Goal: Information Seeking & Learning: Learn about a topic

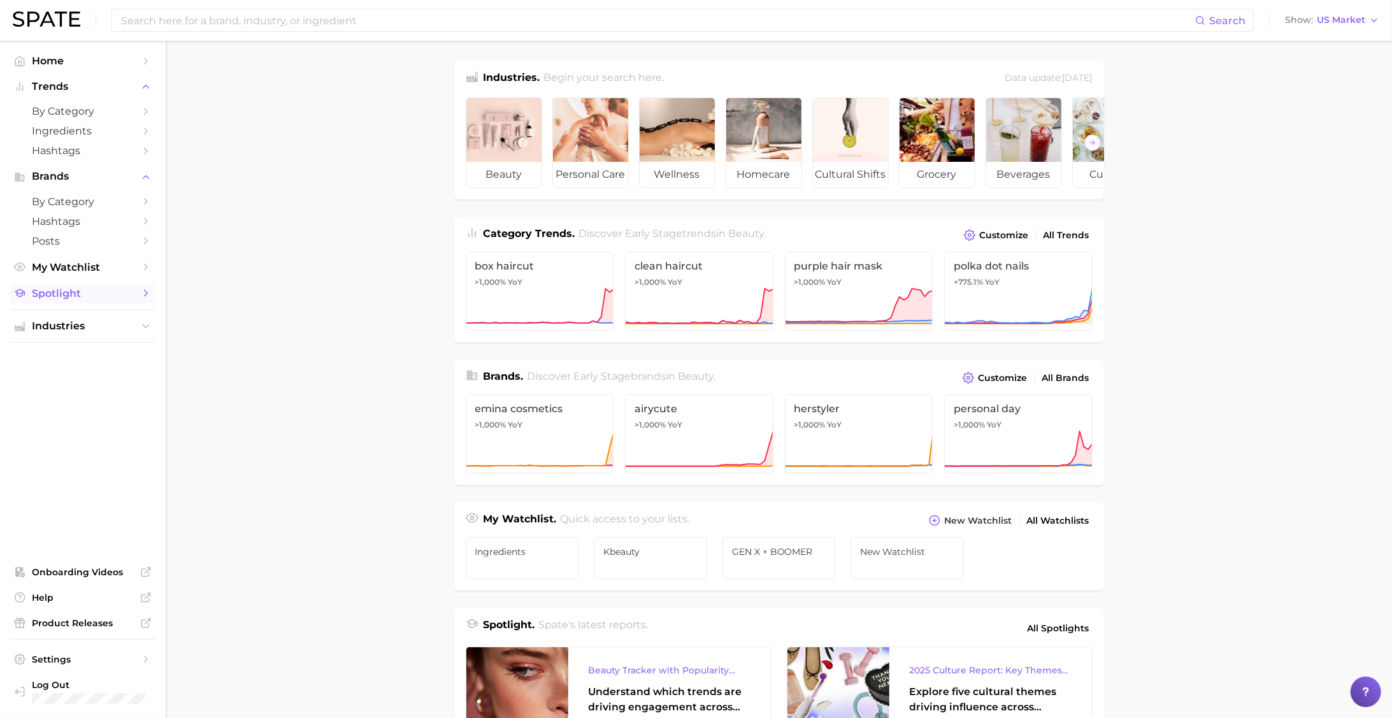
click at [85, 292] on span "Spotlight" at bounding box center [83, 293] width 102 height 12
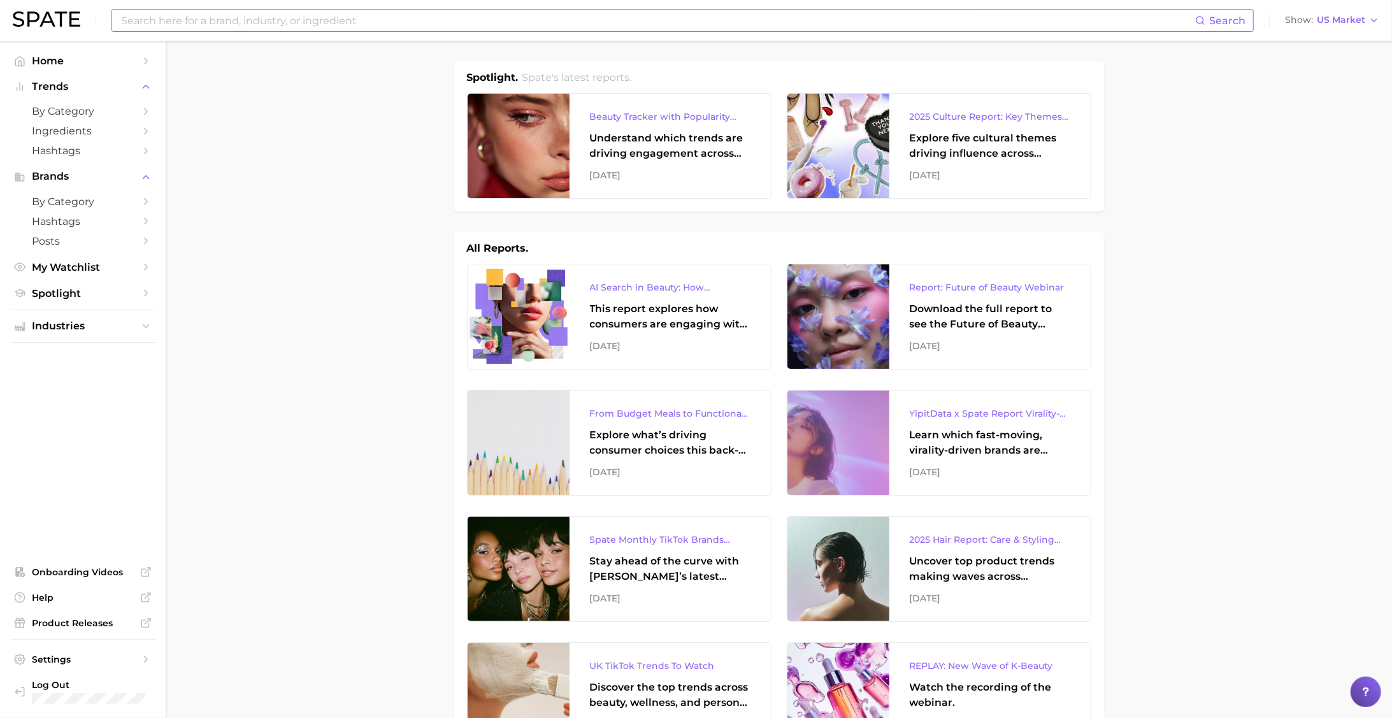
drag, startPoint x: 913, startPoint y: 116, endPoint x: 919, endPoint y: 16, distance: 100.2
click at [915, 318] on div "Download the full report to see the Future of Beauty trends we unpacked during …" at bounding box center [990, 316] width 161 height 31
click at [74, 112] on span "by Category" at bounding box center [83, 111] width 102 height 12
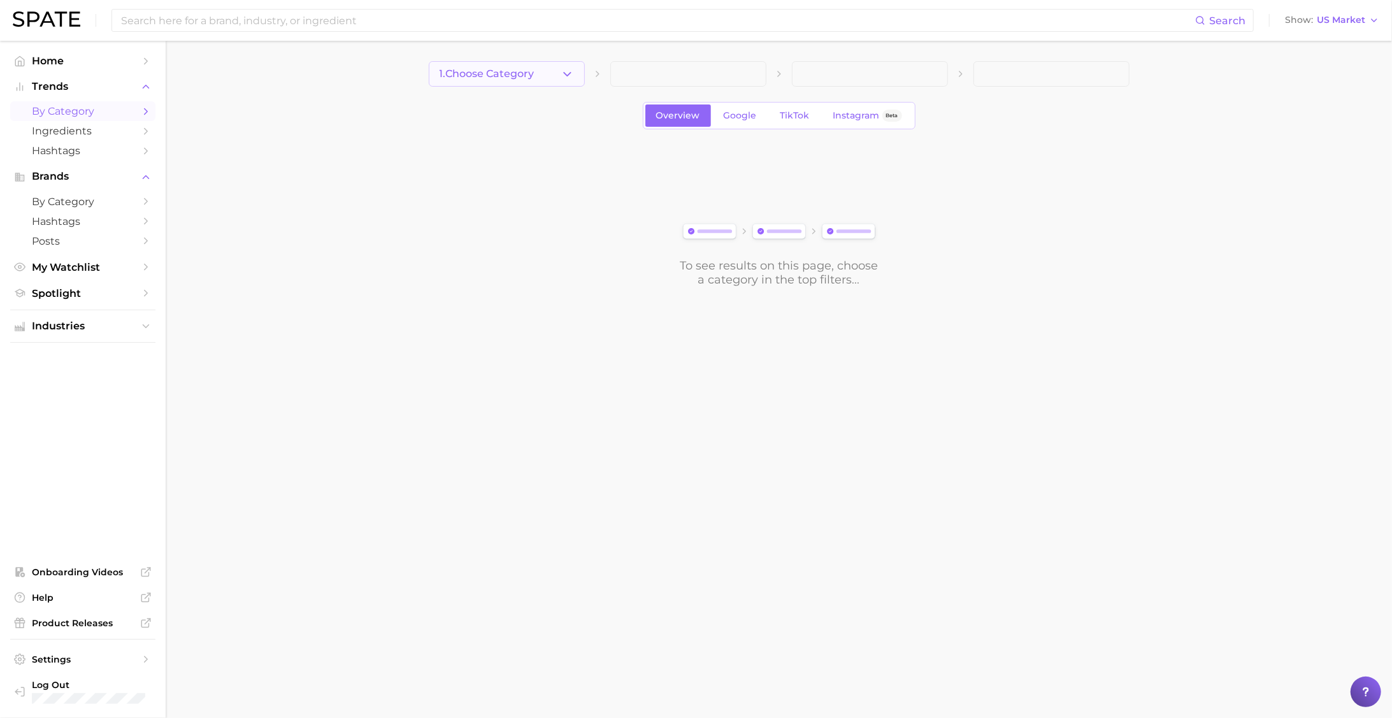
click at [457, 77] on span "1. Choose Category" at bounding box center [486, 73] width 95 height 11
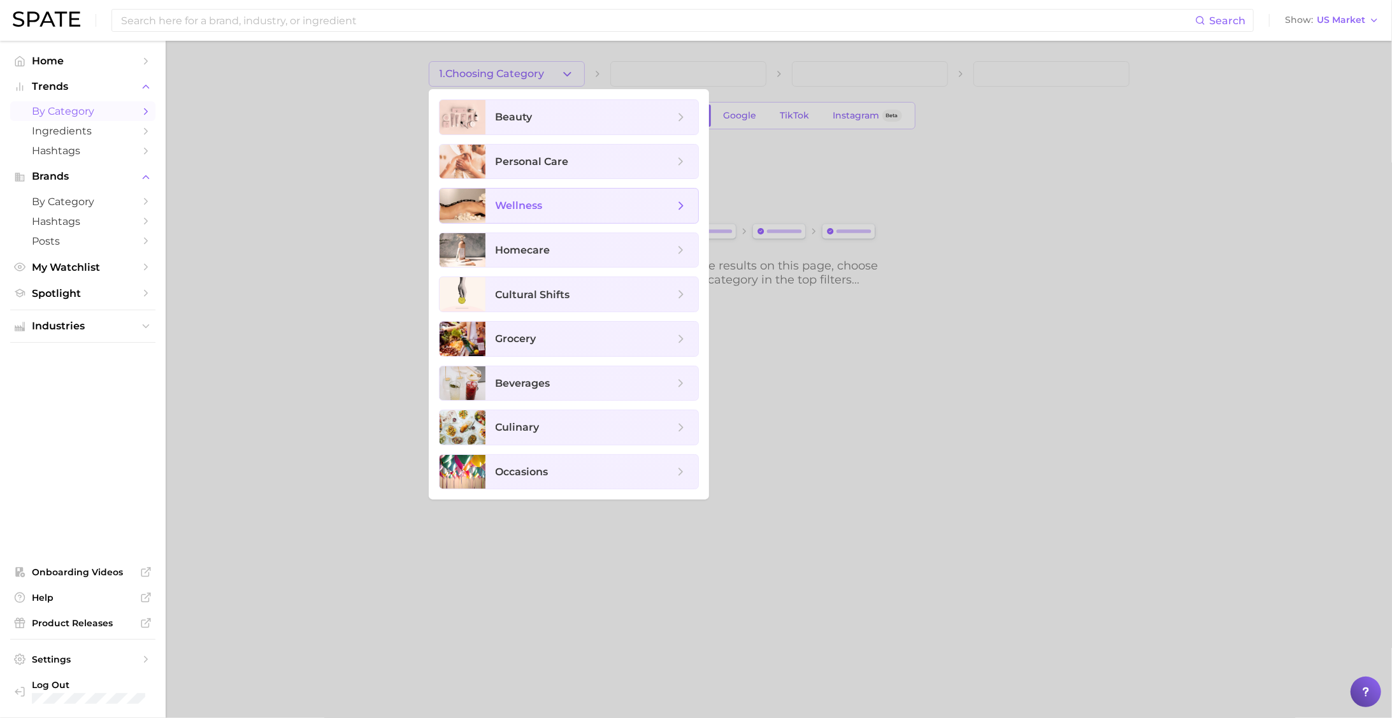
click at [620, 210] on span "wellness" at bounding box center [585, 206] width 178 height 14
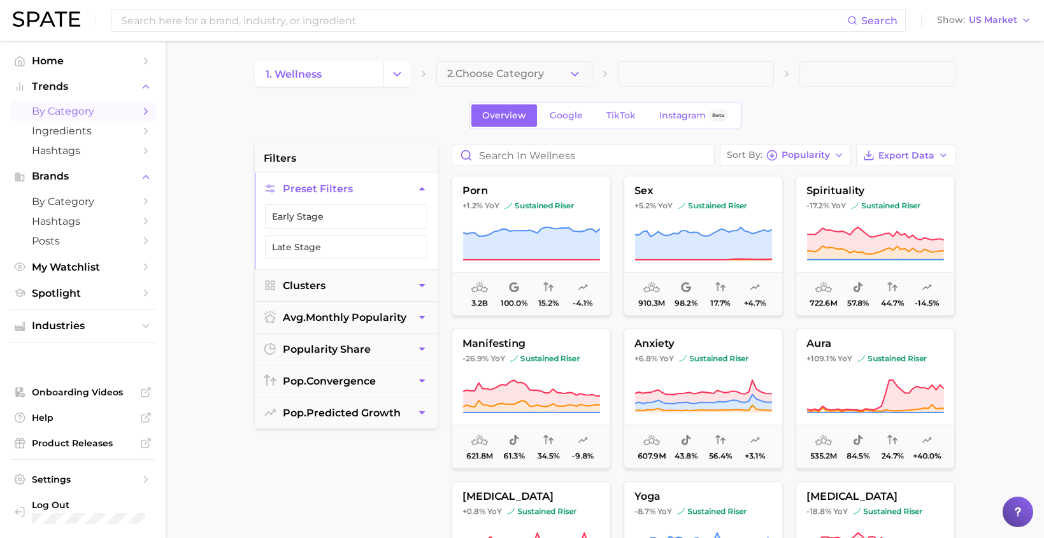
click at [826, 100] on div "1. wellness 2. Choose Category Overview Google TikTok Instagram Beta filters Pr…" at bounding box center [605, 502] width 701 height 882
click at [543, 75] on span "2. Choose Category" at bounding box center [495, 73] width 97 height 11
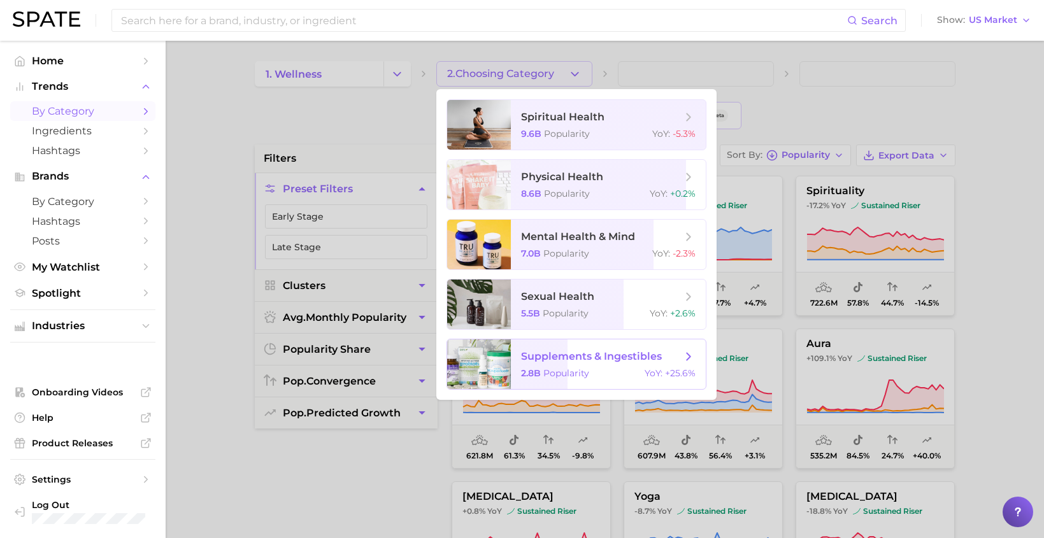
click at [564, 357] on span "supplements & ingestibles" at bounding box center [591, 356] width 141 height 12
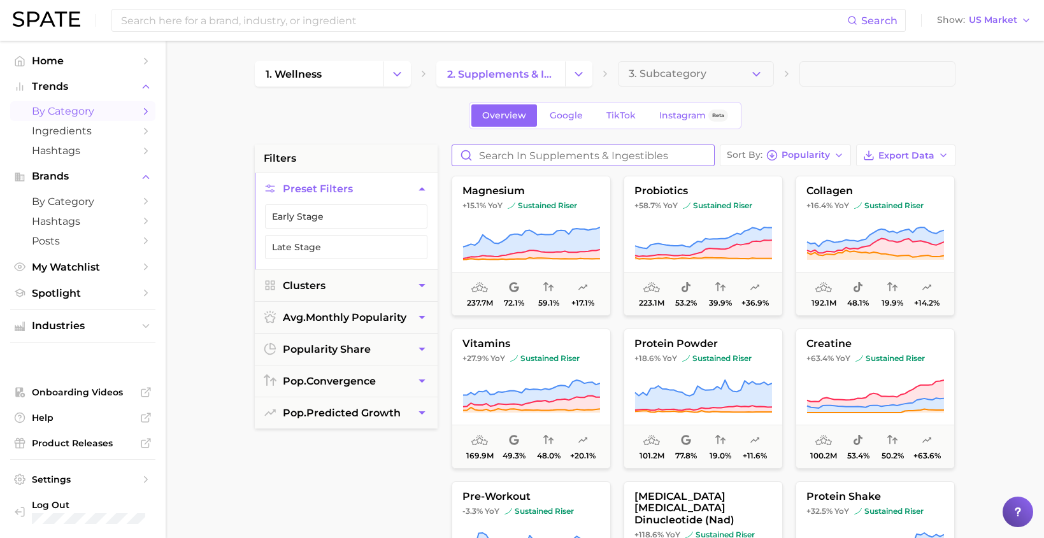
click at [587, 157] on input "Search in supplements & ingestibles" at bounding box center [583, 155] width 262 height 20
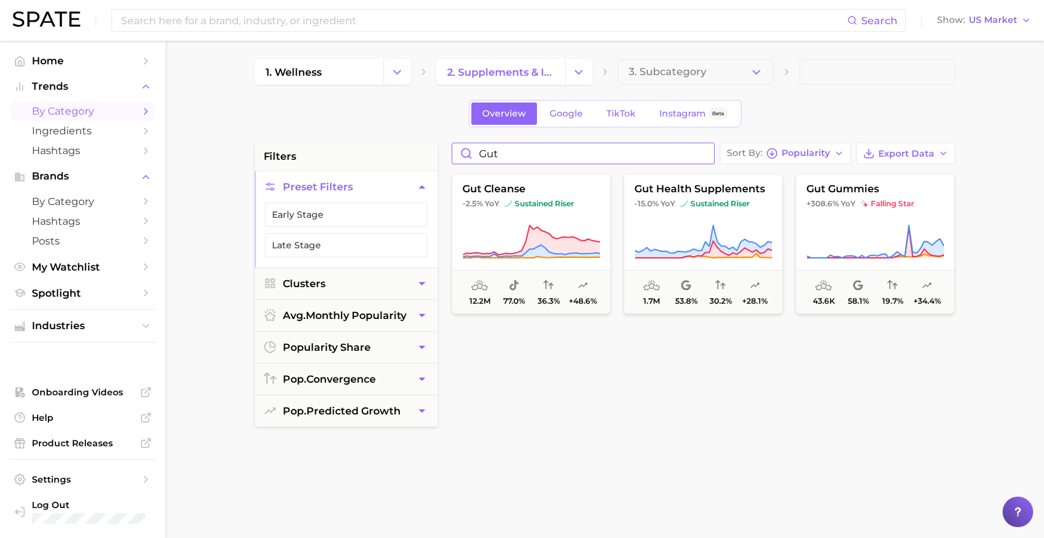
scroll to position [1, 0]
type input "gut"
click at [671, 410] on div "gut cleanse -2.5% YoY sustained riser 12.2m 77.0% 36.3% +48.6% gut health suppl…" at bounding box center [703, 480] width 517 height 618
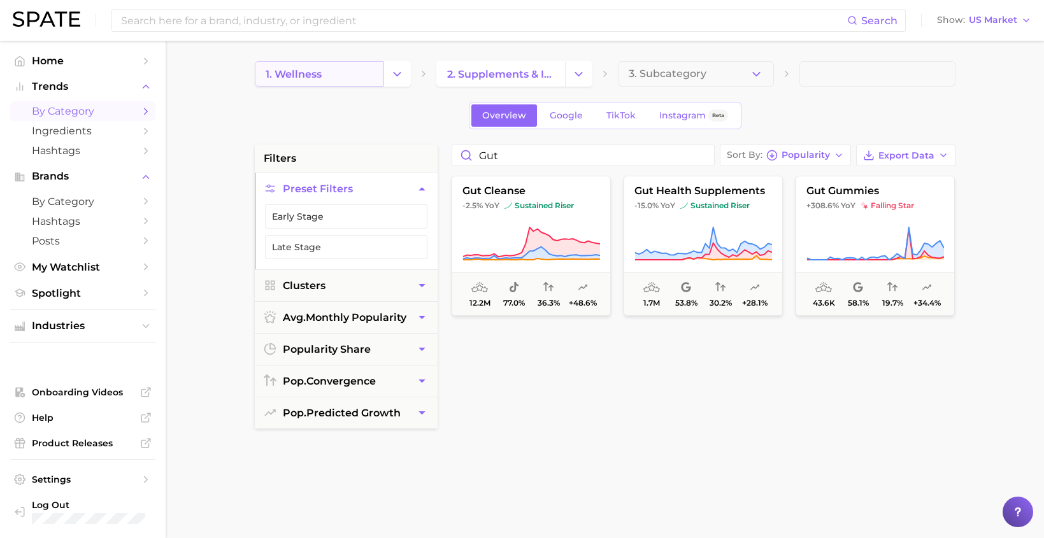
click at [327, 62] on link "1. wellness" at bounding box center [319, 73] width 129 height 25
click at [315, 74] on span "1. wellness" at bounding box center [294, 74] width 56 height 12
click at [55, 116] on span "by Category" at bounding box center [83, 111] width 102 height 12
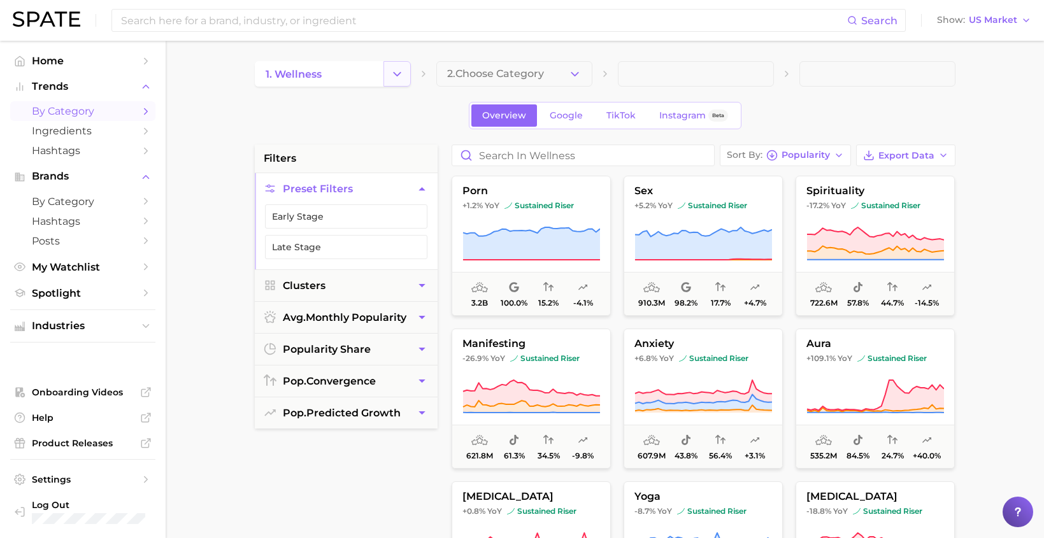
click at [404, 78] on button "Change Category" at bounding box center [396, 73] width 27 height 25
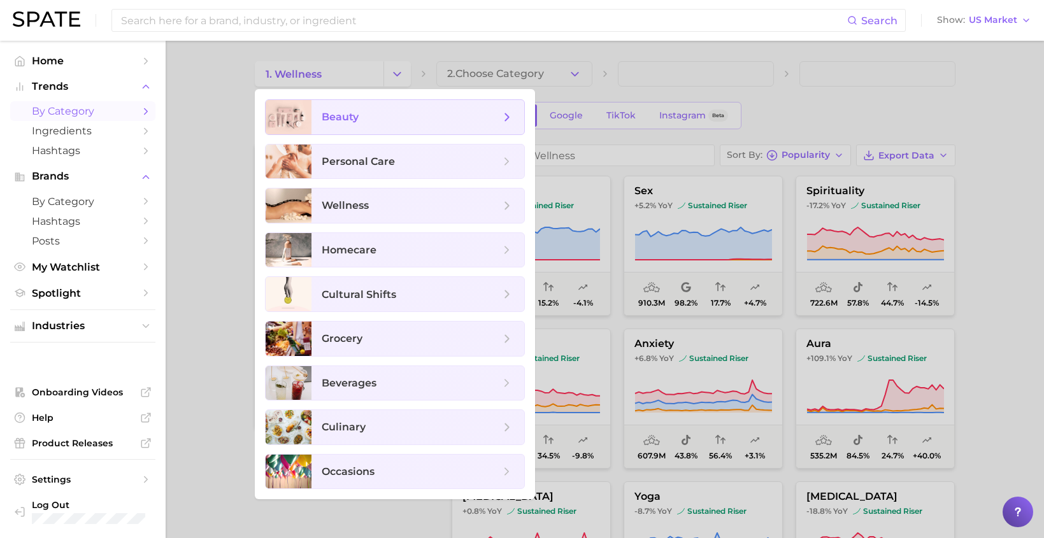
click at [339, 129] on span "beauty" at bounding box center [417, 117] width 213 height 34
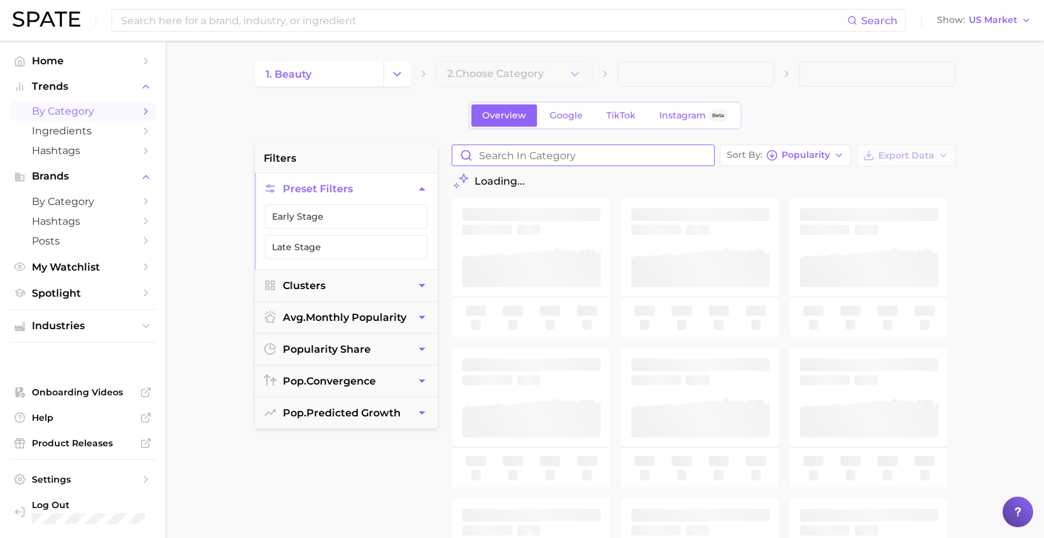
click at [503, 157] on input "Search in category" at bounding box center [583, 155] width 262 height 20
type input "gut"
click at [398, 78] on icon "Change Category" at bounding box center [396, 74] width 13 height 13
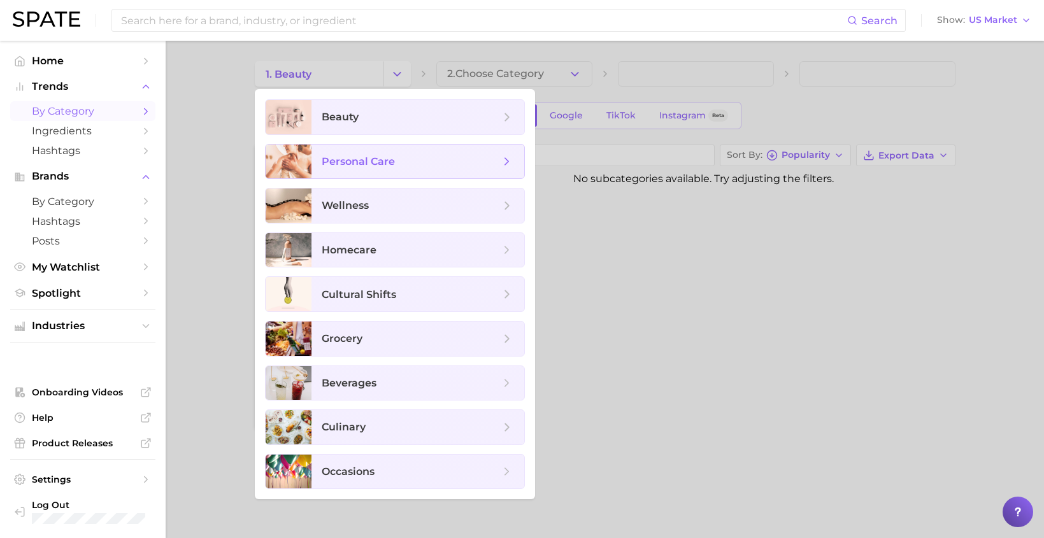
click at [367, 169] on span "personal care" at bounding box center [417, 162] width 213 height 34
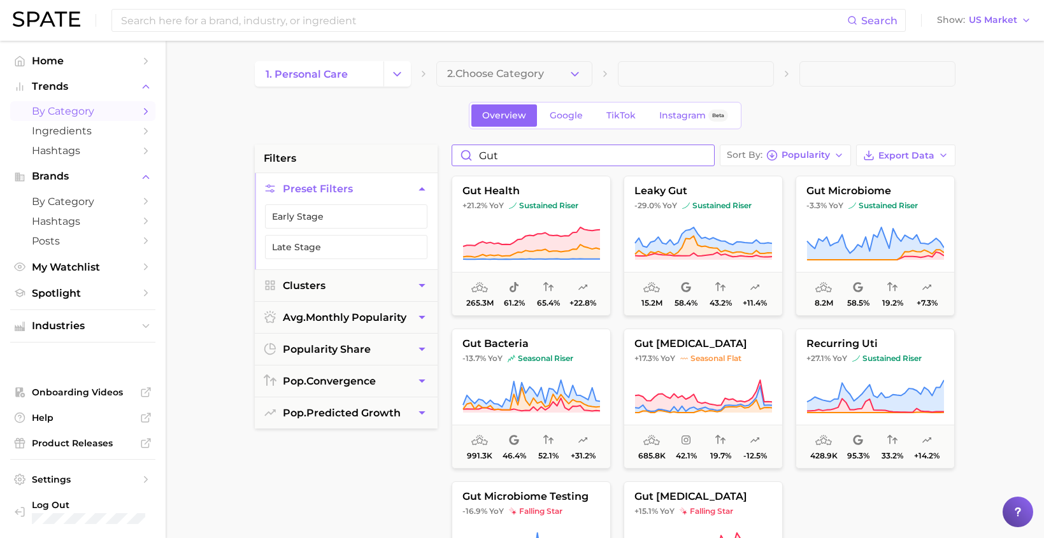
click at [537, 161] on input "gut" at bounding box center [583, 155] width 262 height 20
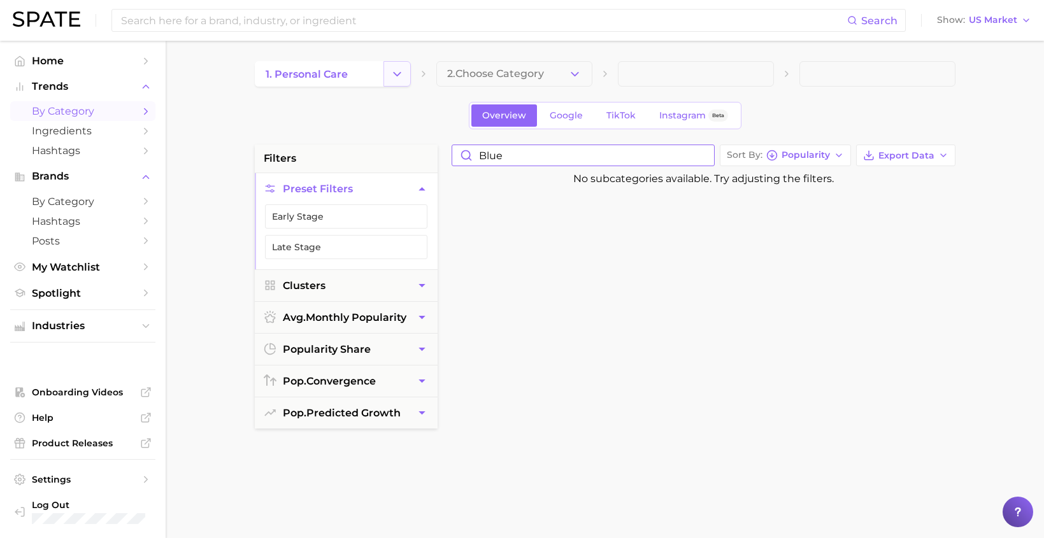
type input "blue"
click at [394, 75] on icon "Change Category" at bounding box center [396, 74] width 13 height 13
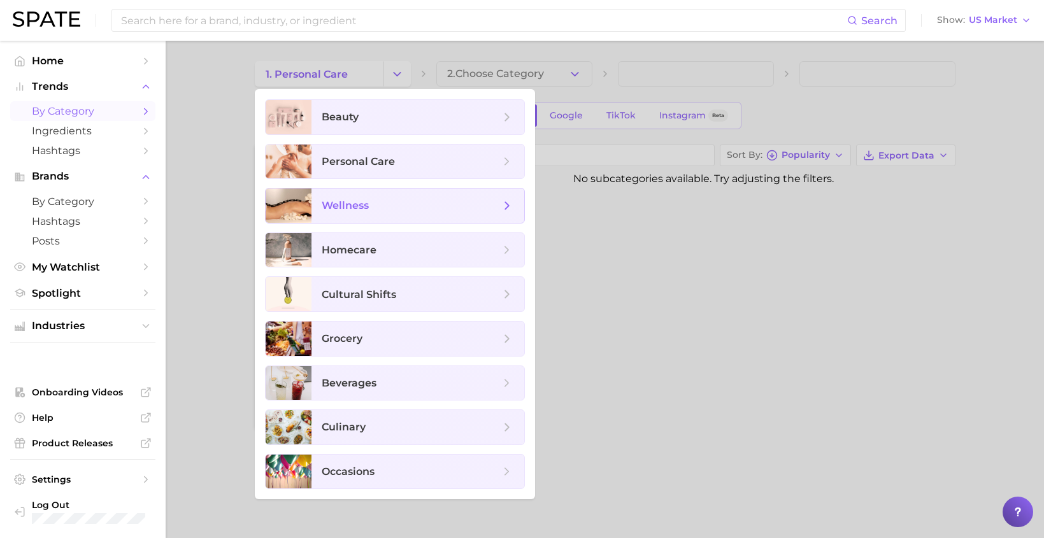
click at [422, 199] on span "wellness" at bounding box center [411, 206] width 178 height 14
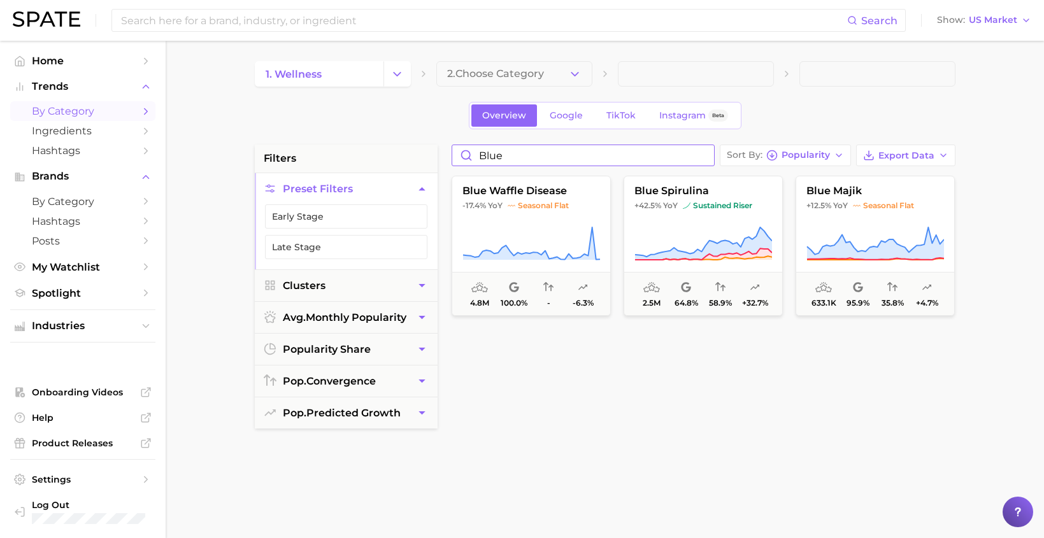
click at [576, 154] on input "blue" at bounding box center [583, 155] width 262 height 20
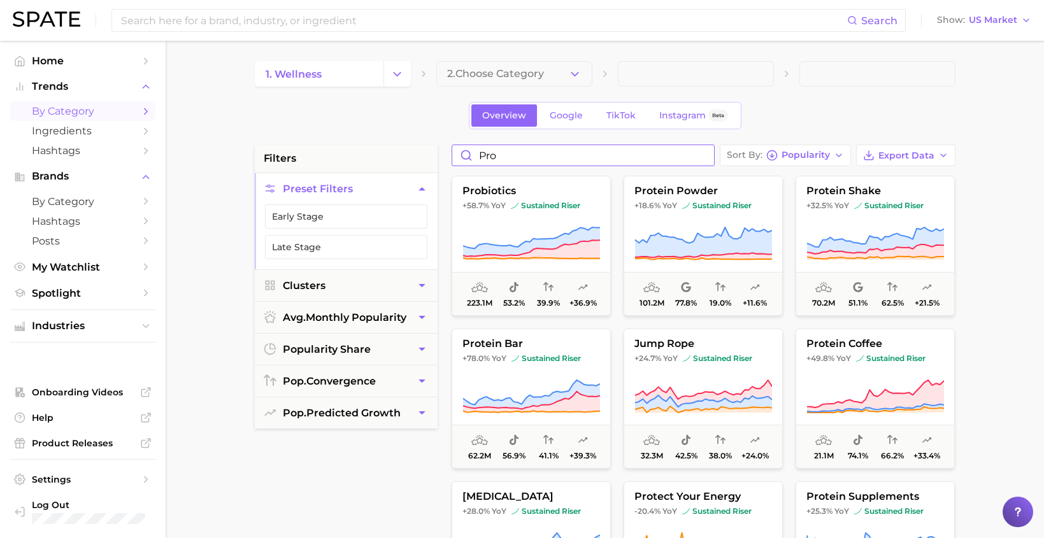
type input "pro"
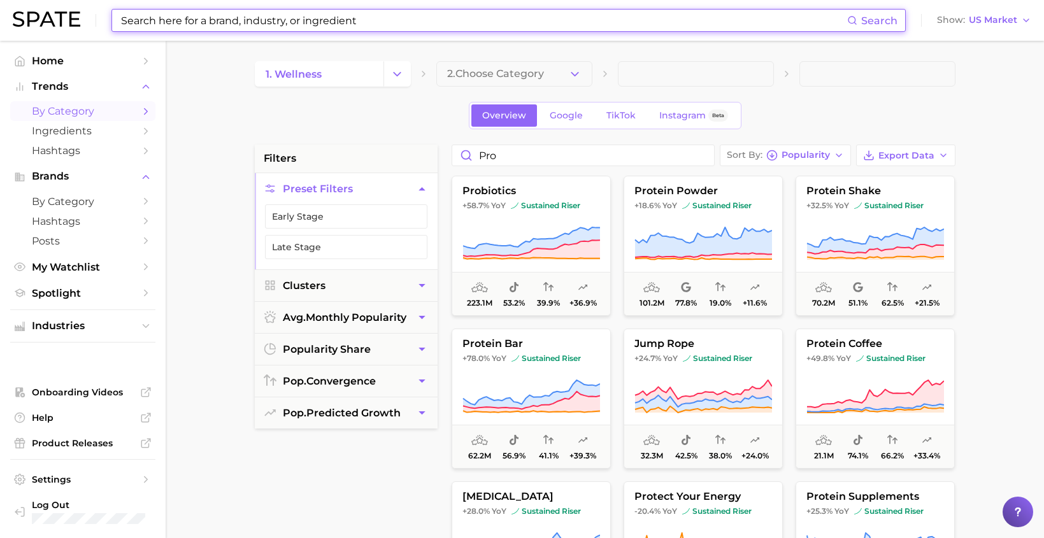
click at [289, 25] on input at bounding box center [483, 21] width 727 height 22
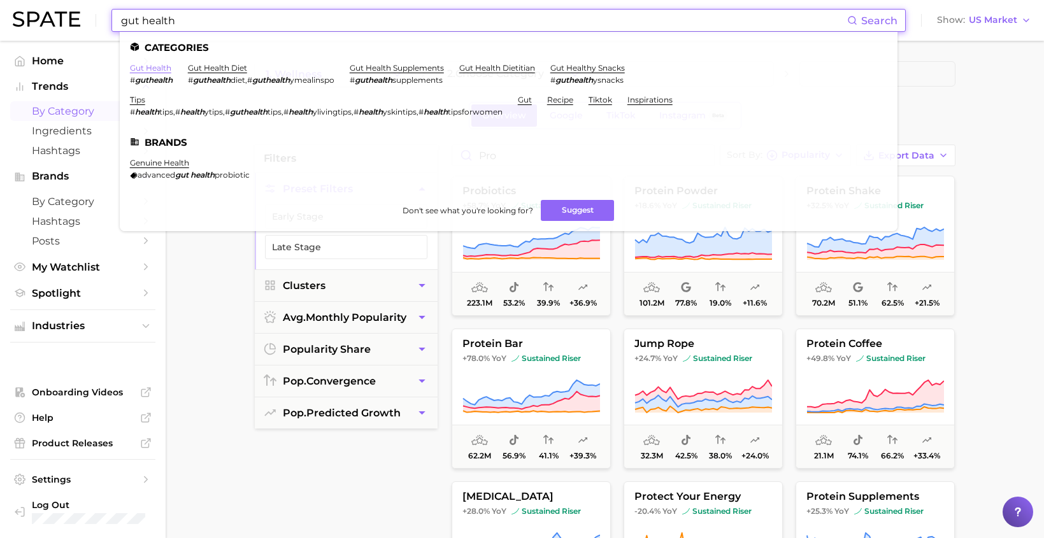
type input "gut health"
click at [161, 63] on link "gut health" at bounding box center [150, 68] width 41 height 10
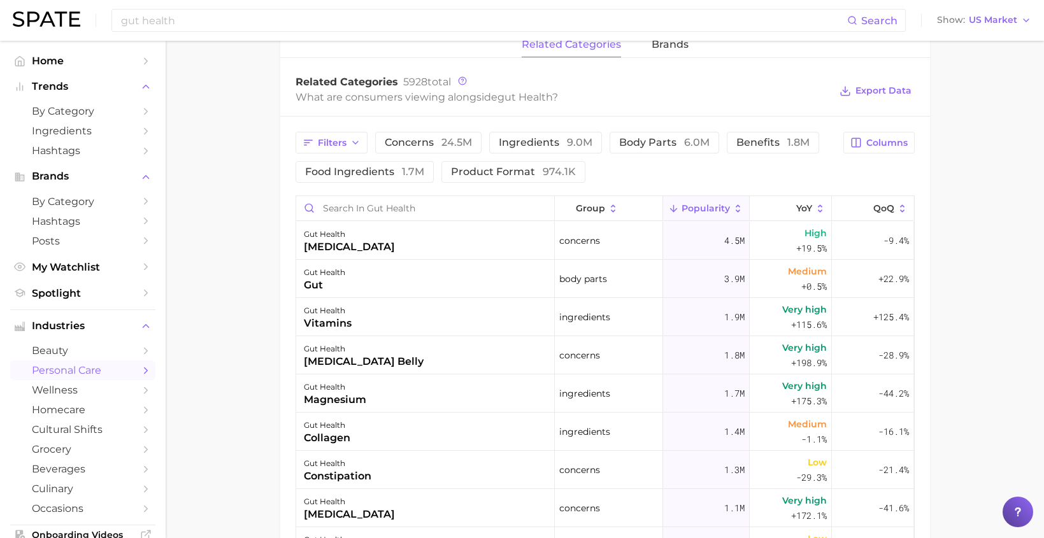
scroll to position [613, 0]
click at [555, 134] on button "ingredients 9.0m" at bounding box center [545, 143] width 113 height 22
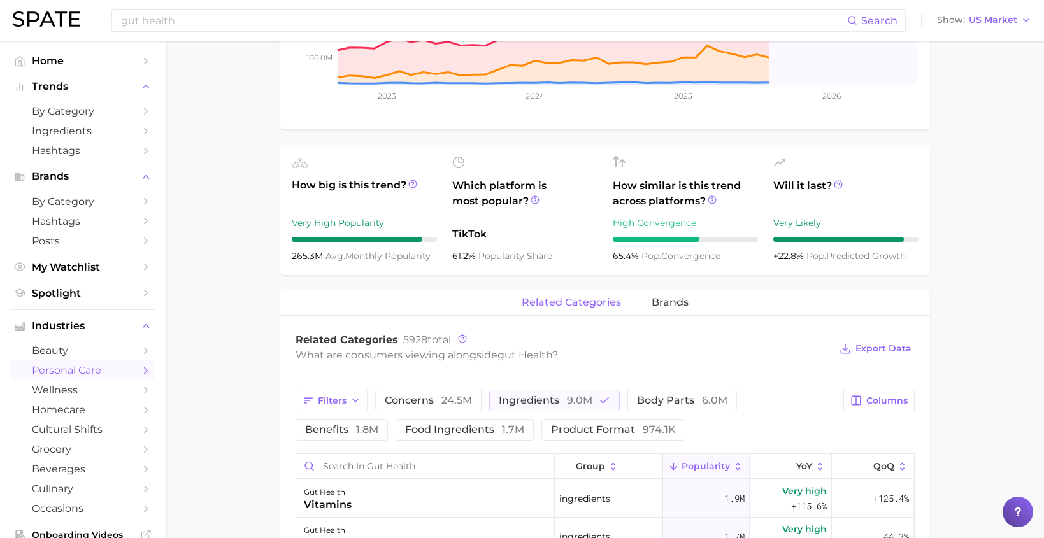
scroll to position [367, 0]
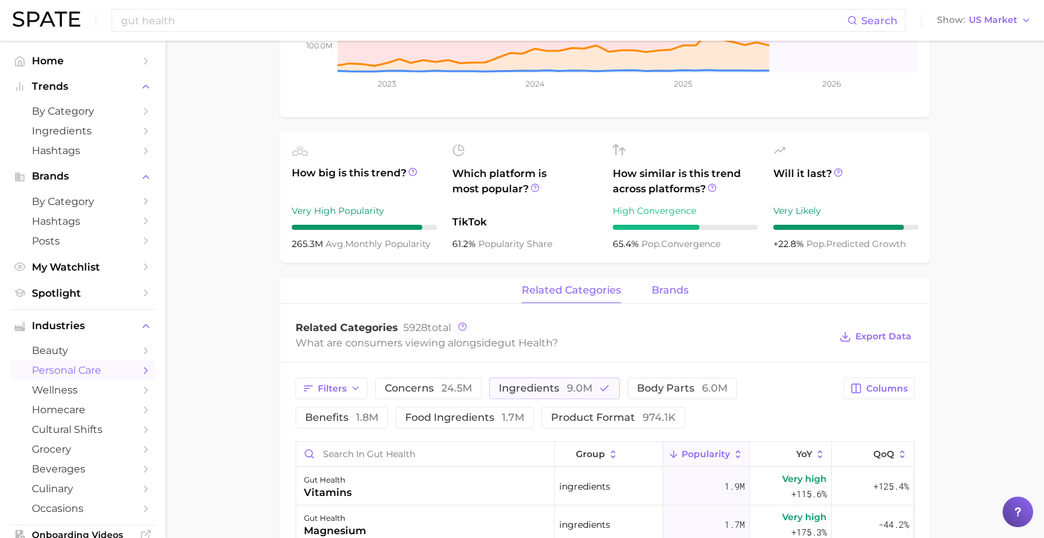
click at [660, 291] on span "brands" at bounding box center [670, 290] width 37 height 11
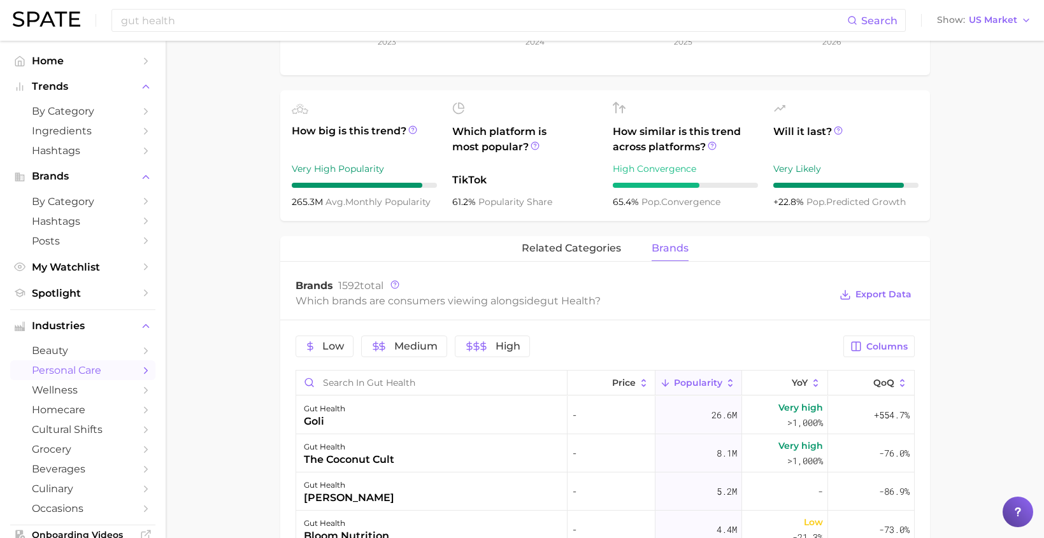
scroll to position [323, 0]
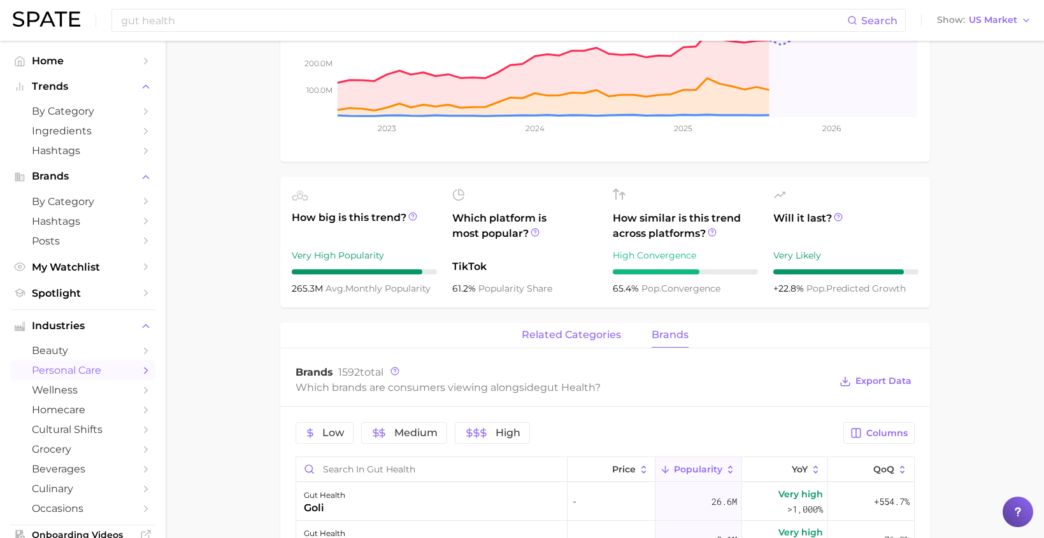
click at [591, 325] on button "related categories" at bounding box center [571, 335] width 99 height 25
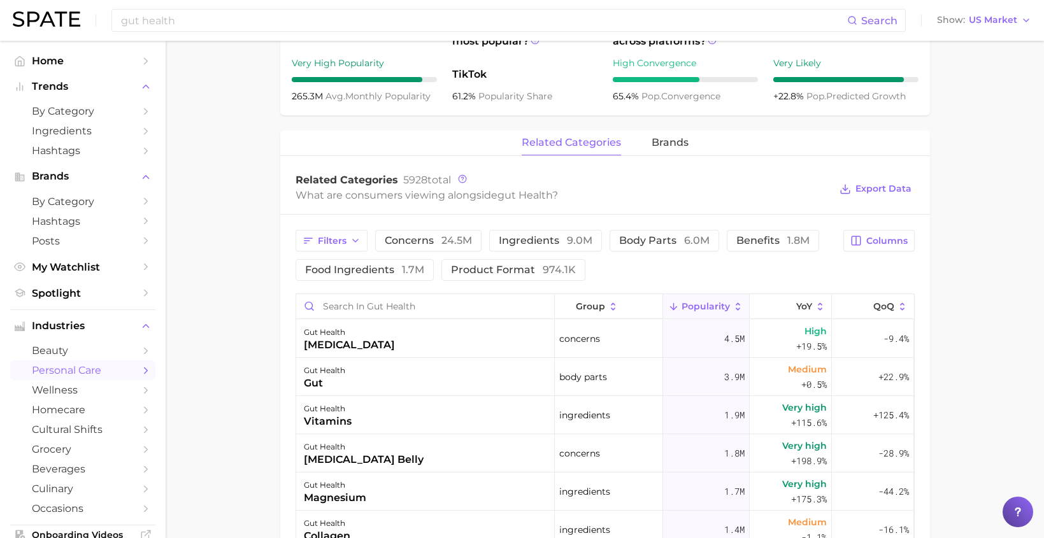
scroll to position [513, 0]
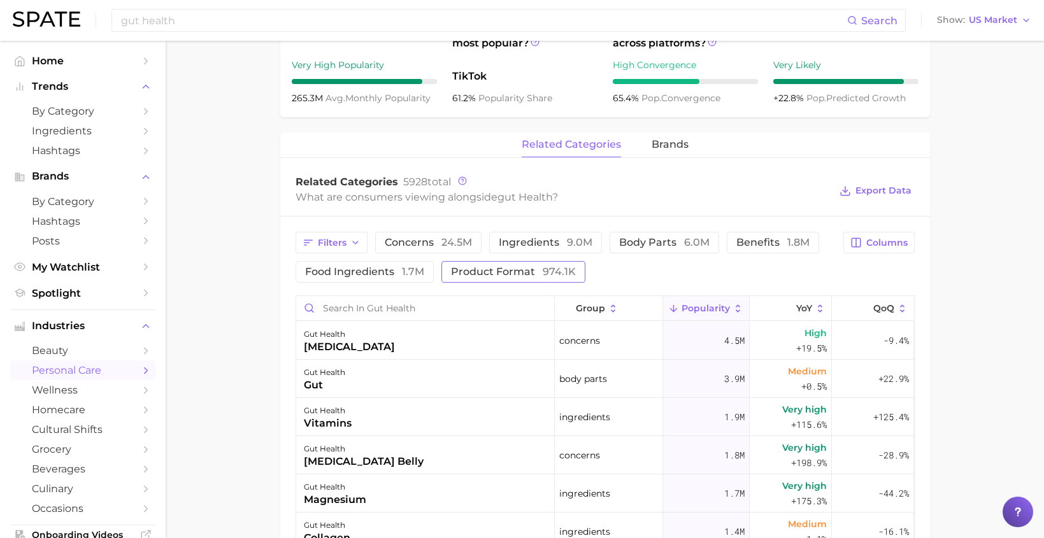
click at [519, 277] on span "product format 974.1k" at bounding box center [513, 272] width 125 height 10
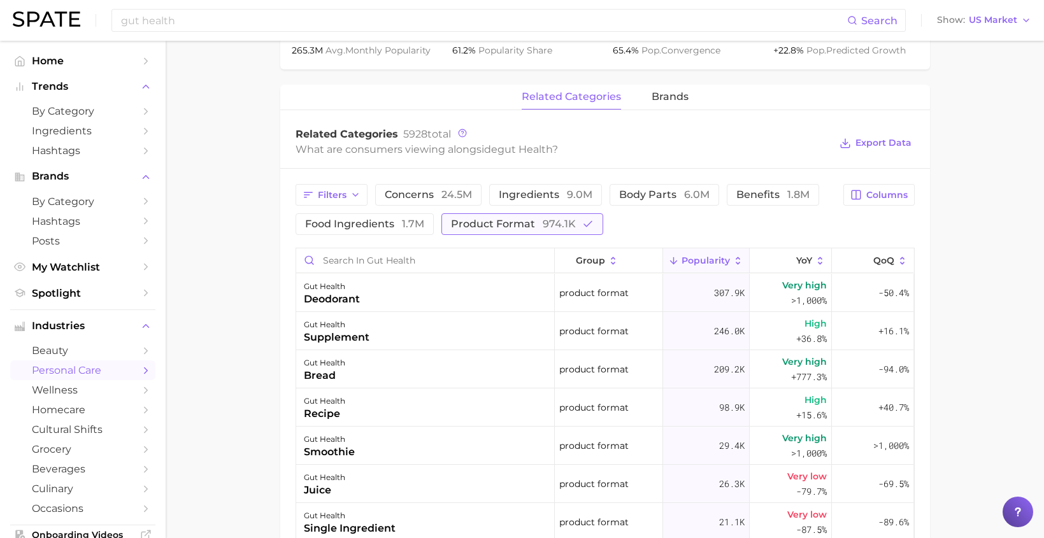
scroll to position [567, 0]
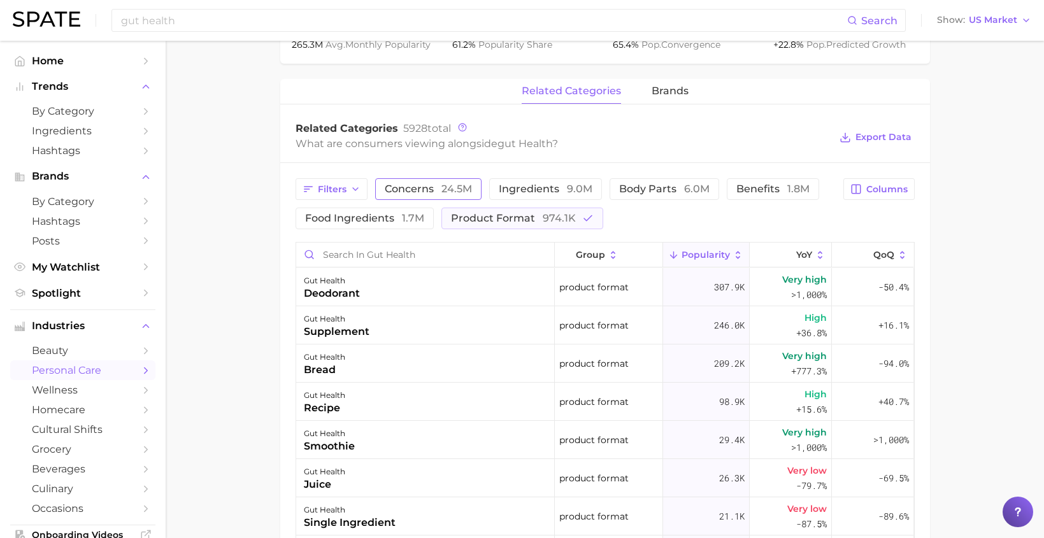
click at [421, 185] on span "concerns 24.5m" at bounding box center [428, 189] width 87 height 10
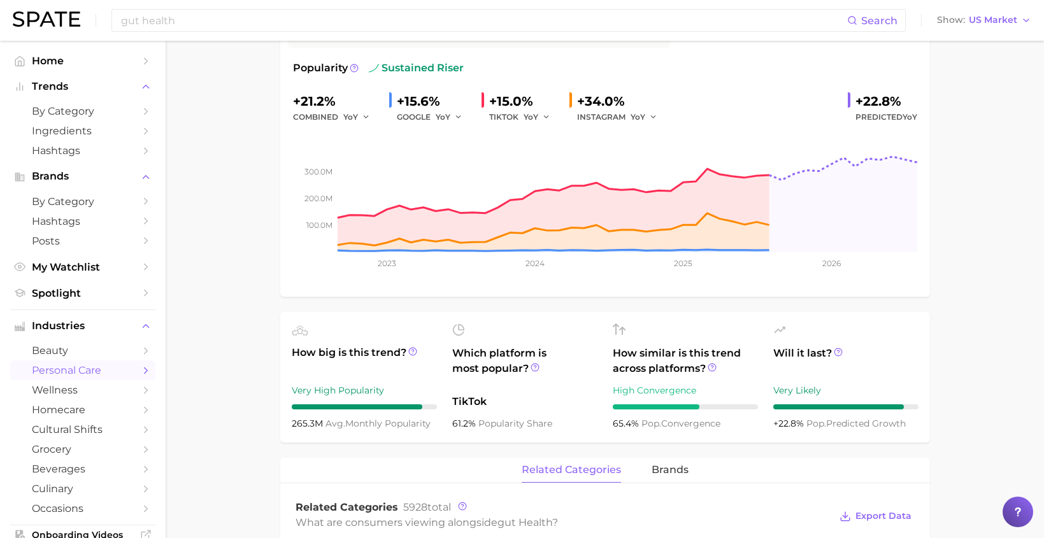
scroll to position [0, 0]
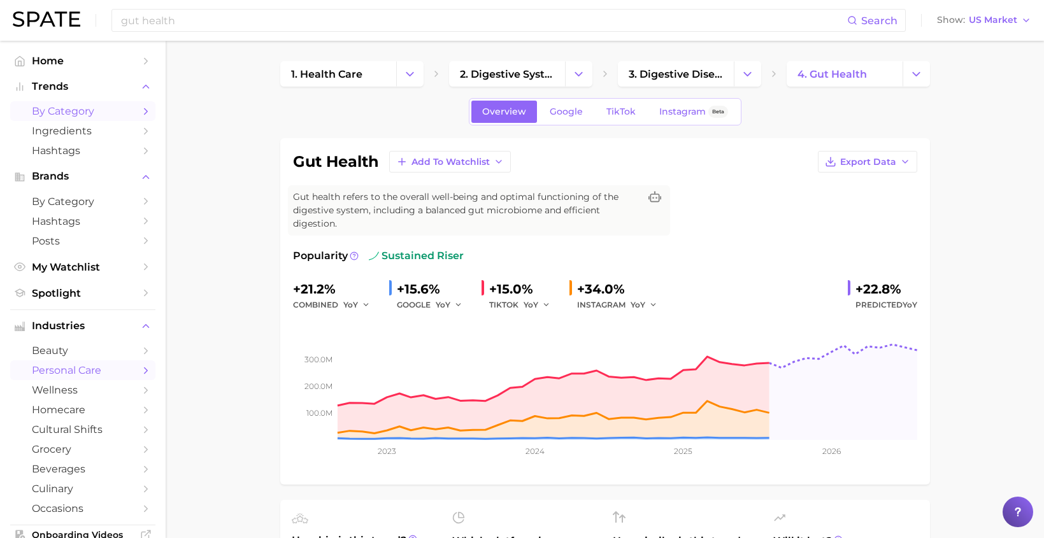
click at [92, 111] on span "by Category" at bounding box center [83, 111] width 102 height 12
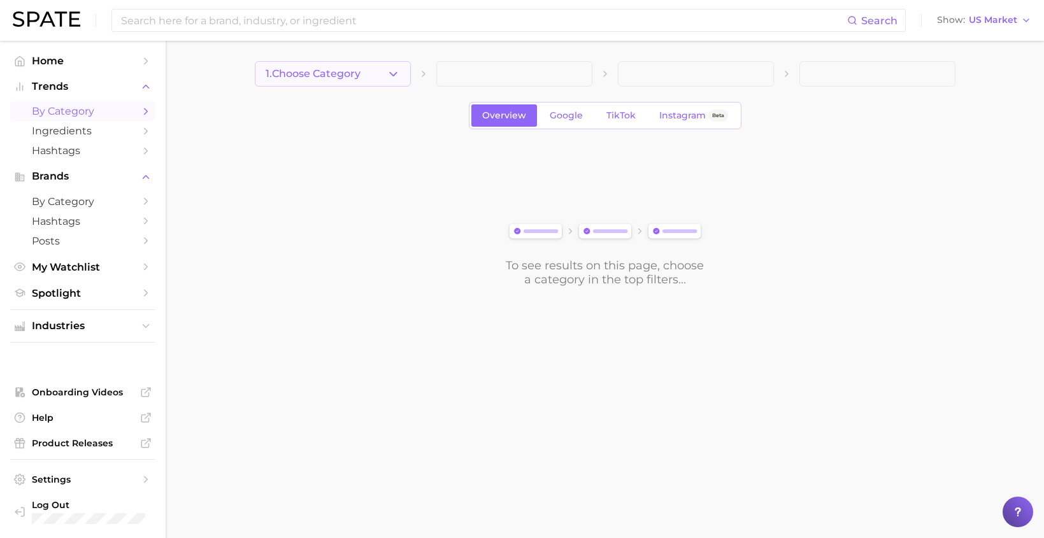
click at [346, 75] on span "1. Choose Category" at bounding box center [313, 73] width 95 height 11
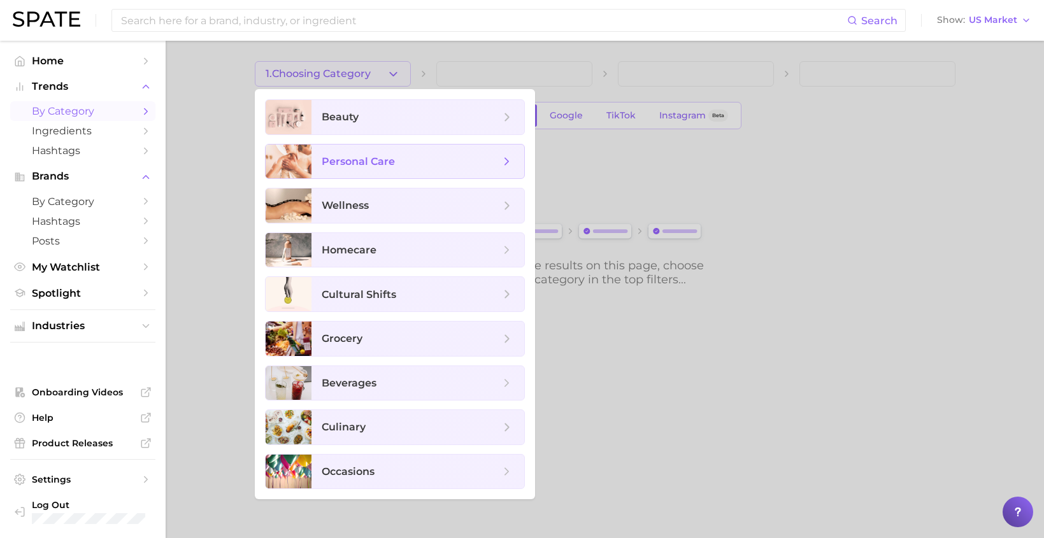
click at [403, 168] on span "personal care" at bounding box center [411, 162] width 178 height 14
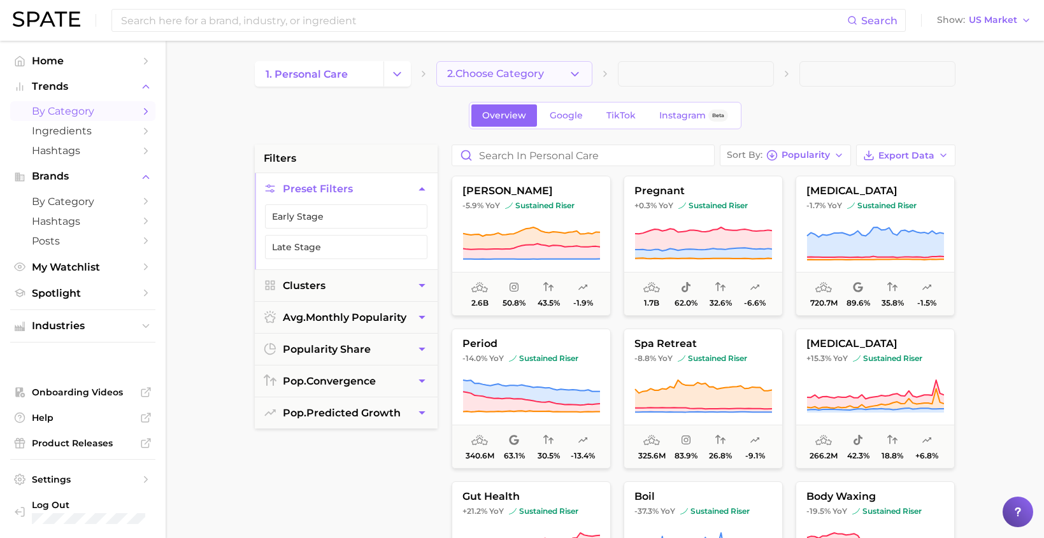
click at [477, 82] on button "2. Choose Category" at bounding box center [514, 73] width 156 height 25
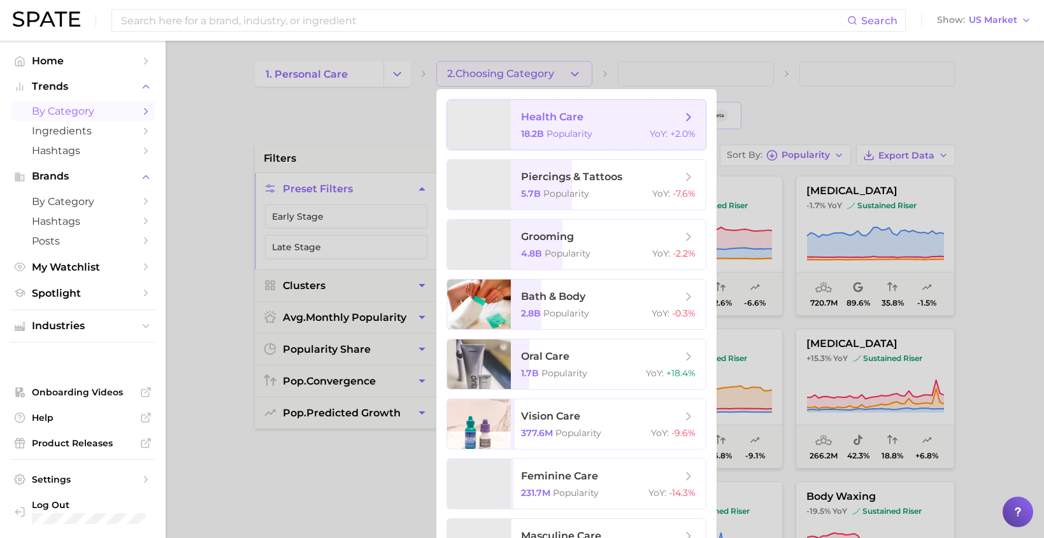
click at [519, 130] on span "health care 18.2b Popularity YoY : +2.0%" at bounding box center [608, 125] width 195 height 50
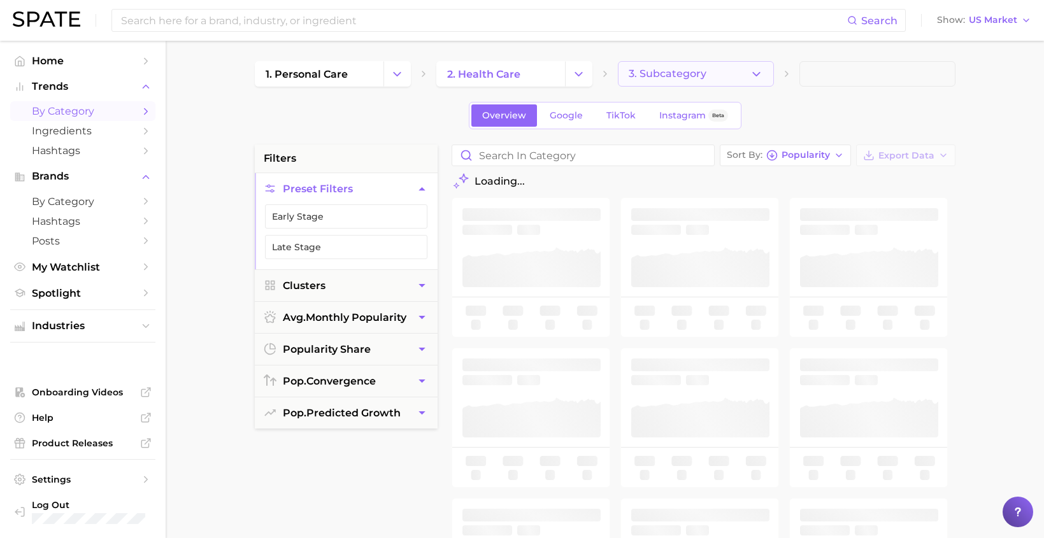
click at [727, 78] on button "3. Subcategory" at bounding box center [696, 73] width 156 height 25
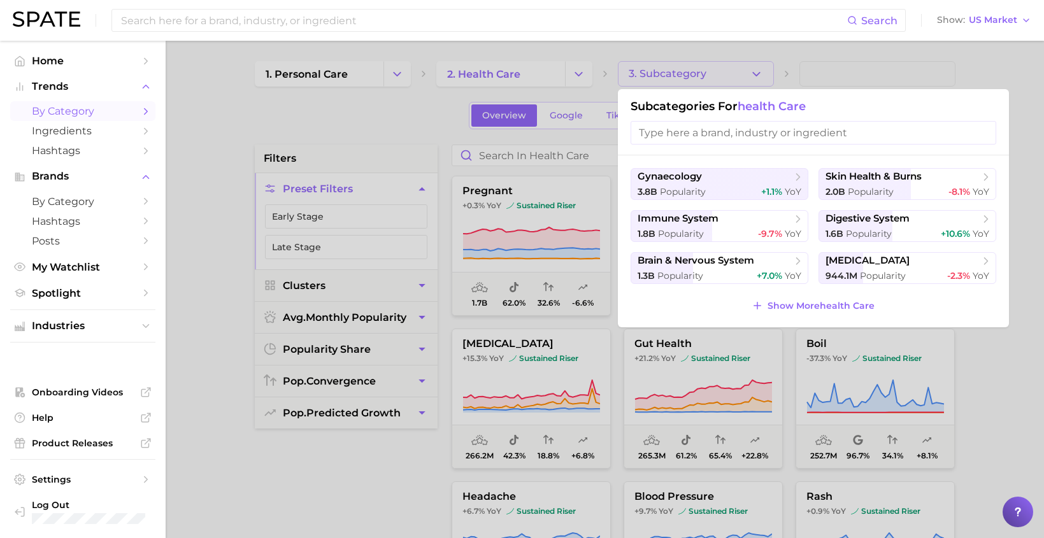
click at [360, 133] on div at bounding box center [522, 269] width 1044 height 538
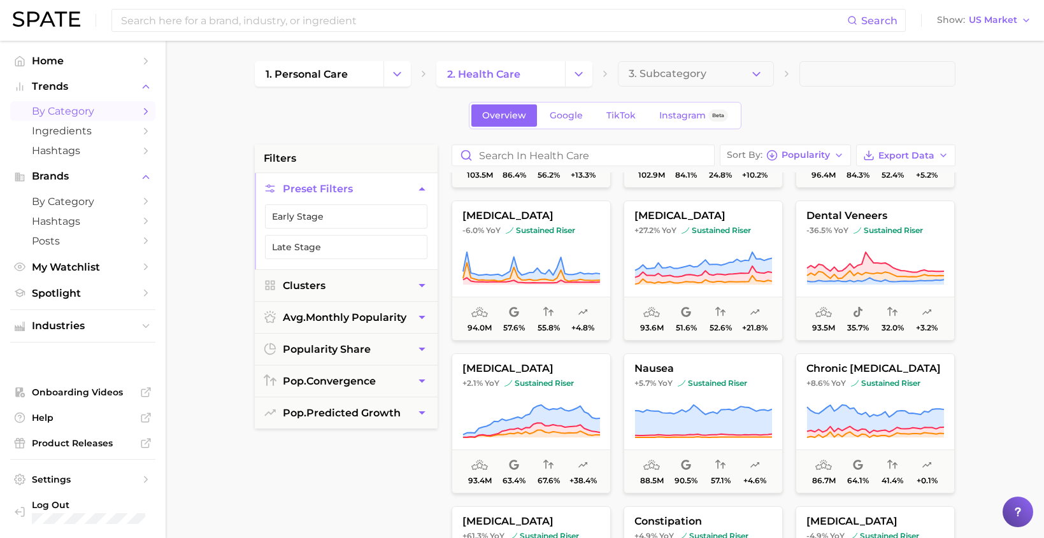
scroll to position [1812, 0]
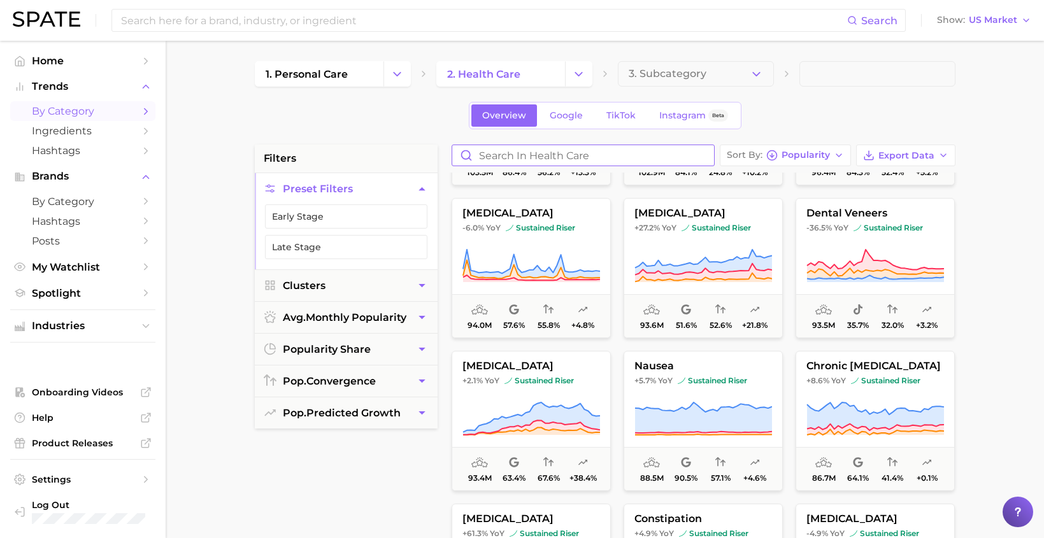
click at [566, 153] on input "Search in health care" at bounding box center [583, 155] width 262 height 20
